Goal: Task Accomplishment & Management: Use online tool/utility

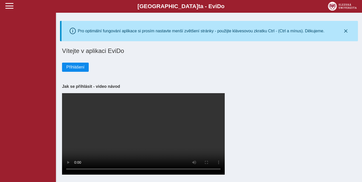
click at [76, 68] on span "Přihlášení" at bounding box center [75, 67] width 18 height 5
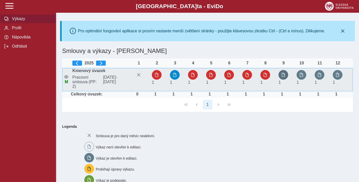
click at [279, 76] on button "button" at bounding box center [283, 75] width 10 height 10
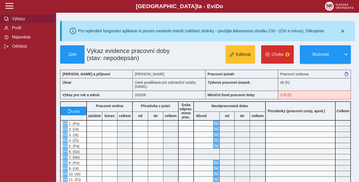
click at [18, 15] on button "Výkazy" at bounding box center [28, 18] width 56 height 9
